Goal: Information Seeking & Learning: Find specific fact

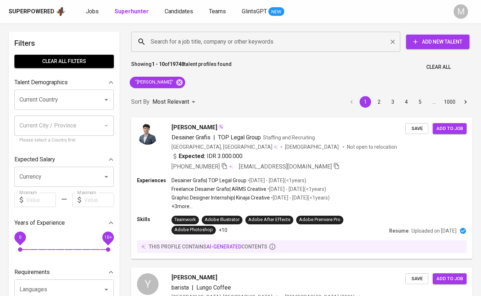
click at [218, 43] on input "Search for a job title, company or other keywords" at bounding box center [268, 42] width 238 height 14
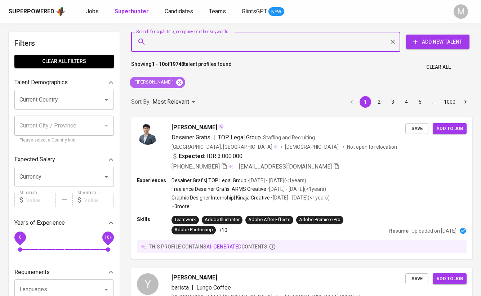
click at [176, 81] on icon at bounding box center [180, 83] width 8 height 8
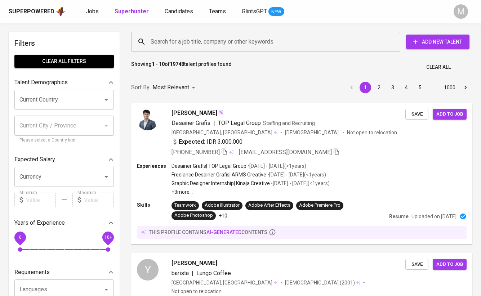
click at [269, 40] on input "Search for a job title, company or other keywords" at bounding box center [268, 42] width 238 height 14
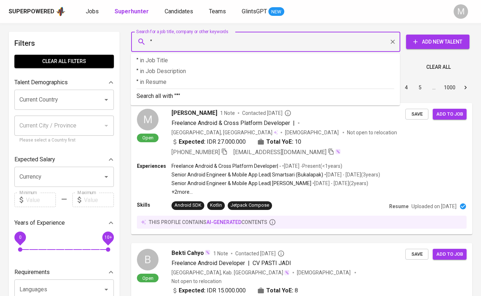
paste input "R.A Fajrina Prawatya"
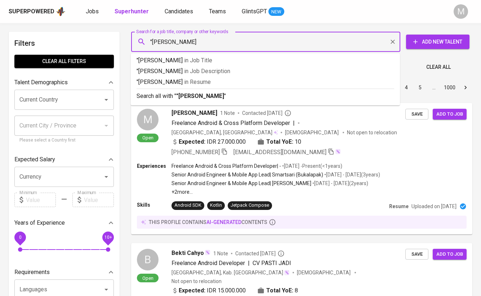
type input ""R.A Fajrina Prawatya""
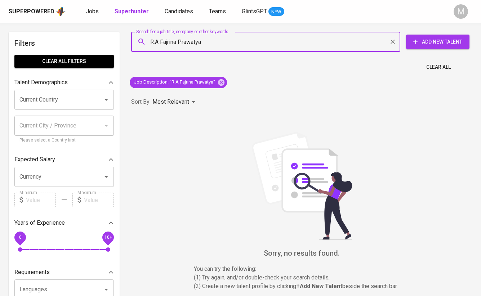
type input "[PERSON_NAME]"
paste input "[PERSON_NAME]"
type input "[PERSON_NAME]"
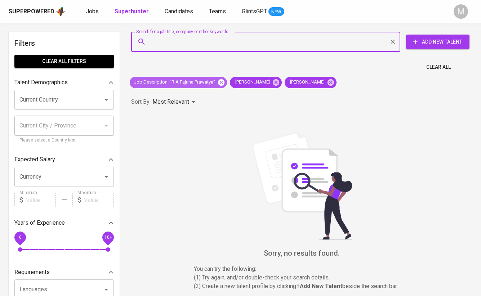
click at [224, 82] on icon at bounding box center [221, 82] width 6 height 6
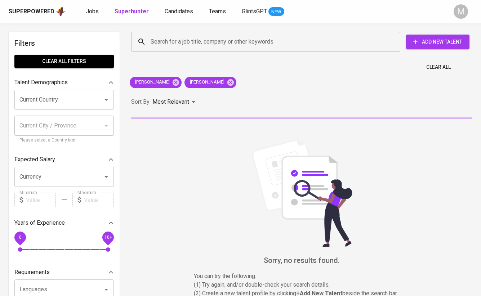
click at [176, 82] on icon at bounding box center [176, 83] width 8 height 8
click at [185, 80] on span "[PERSON_NAME]" at bounding box center [207, 82] width 44 height 7
